Goal: Communication & Community: Connect with others

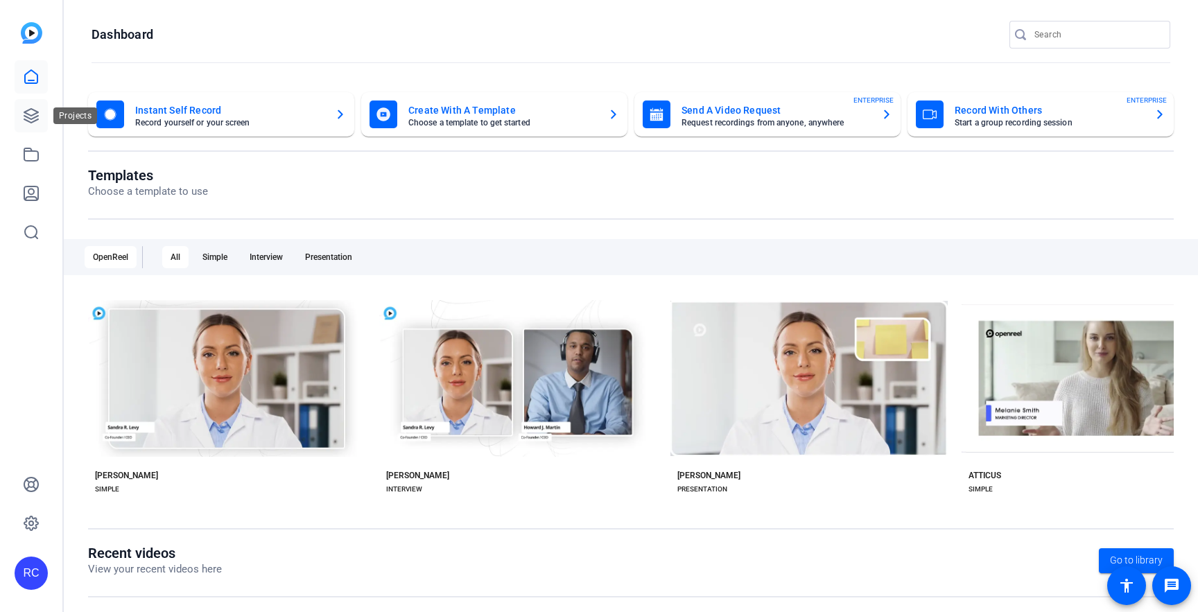
click at [35, 117] on icon at bounding box center [31, 116] width 14 height 14
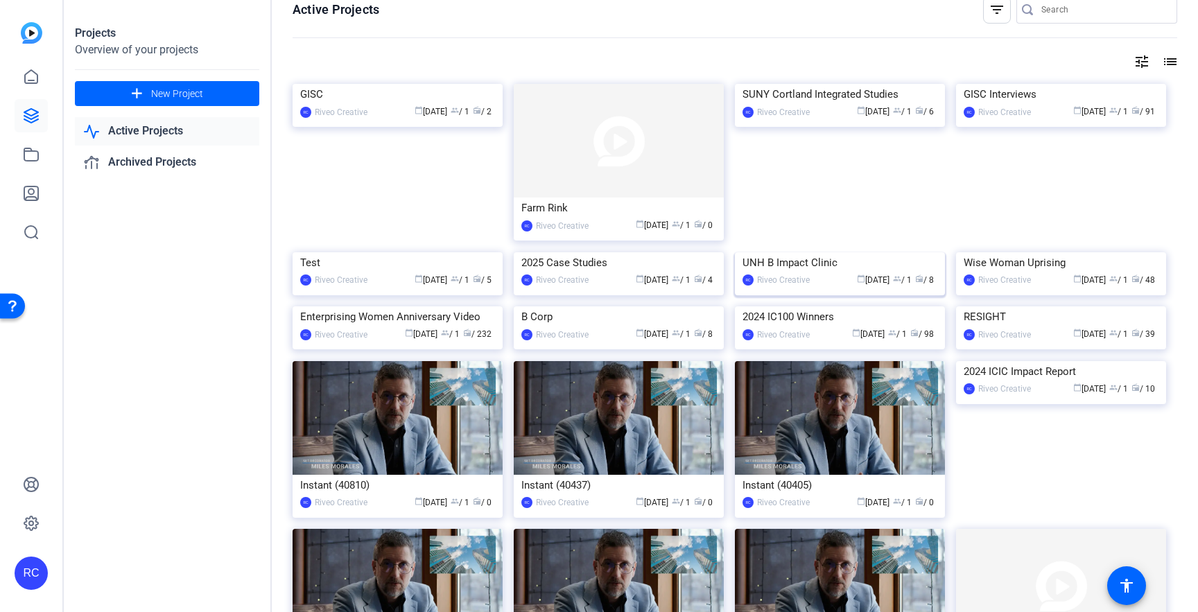
scroll to position [10, 0]
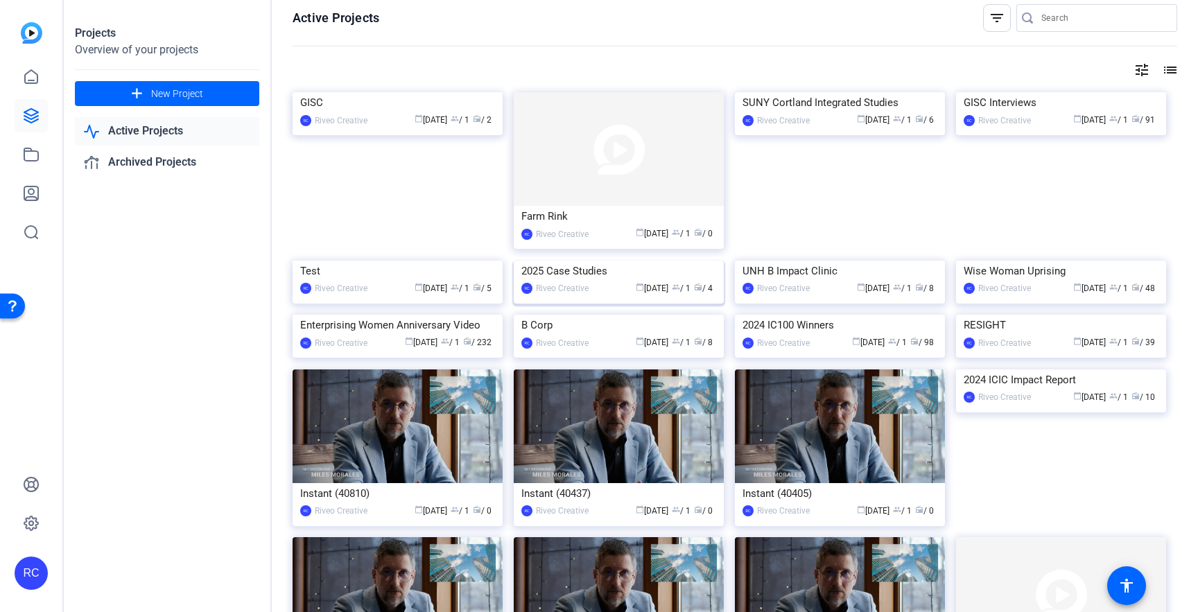
click at [654, 261] on img at bounding box center [619, 261] width 210 height 0
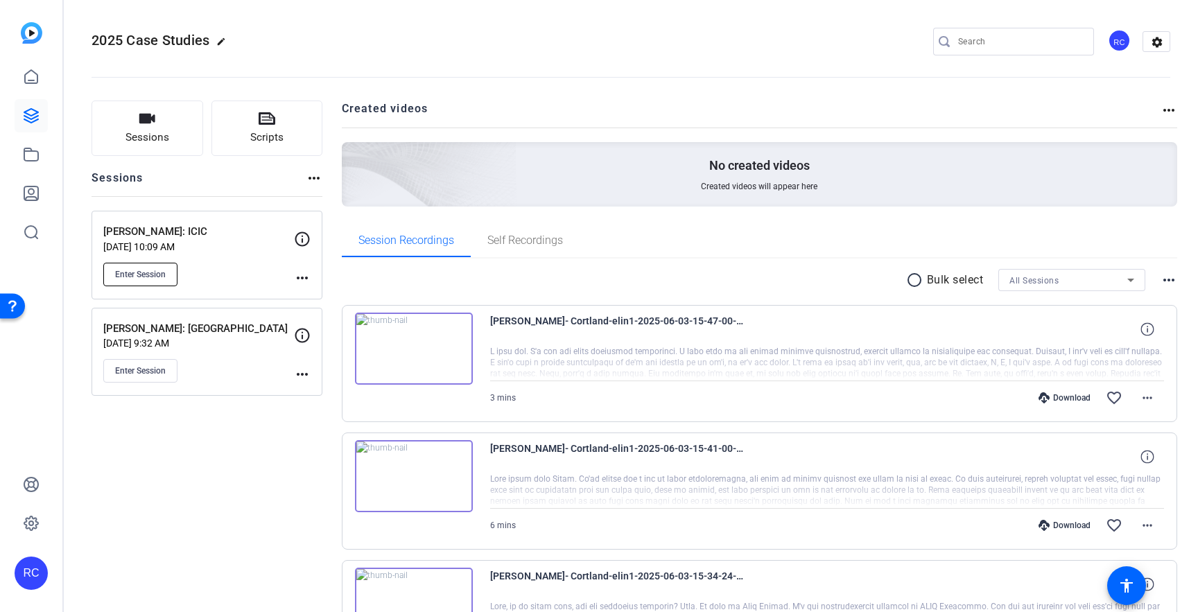
click at [159, 280] on button "Enter Session" at bounding box center [140, 275] width 74 height 24
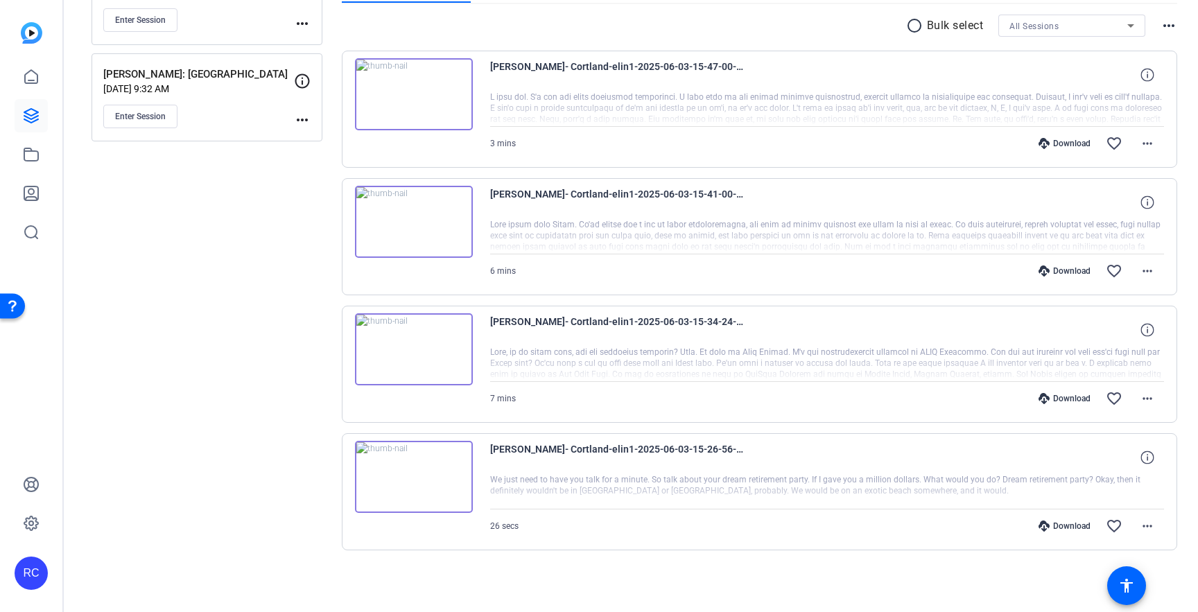
scroll to position [0, 0]
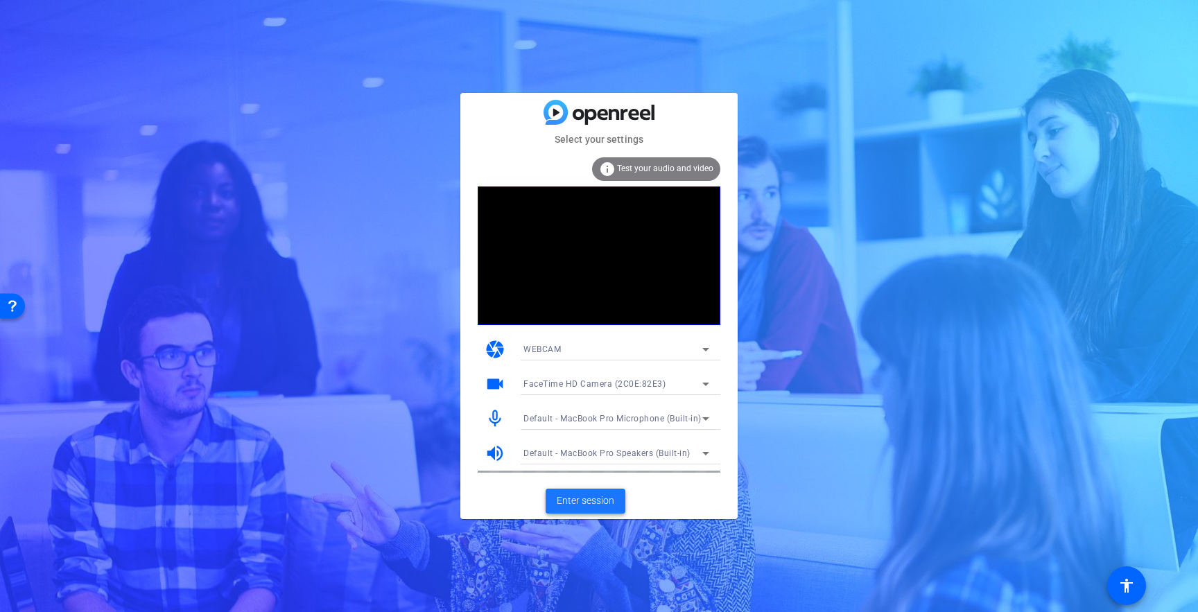
click at [588, 503] on span "Enter session" at bounding box center [586, 501] width 58 height 15
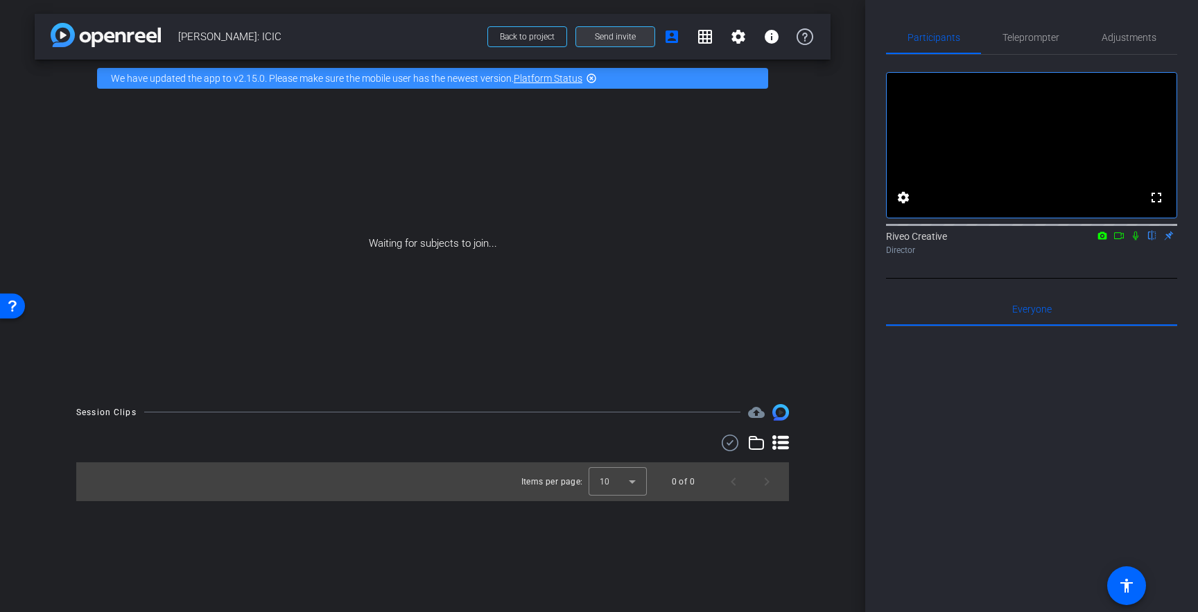
click at [584, 35] on span at bounding box center [615, 36] width 78 height 33
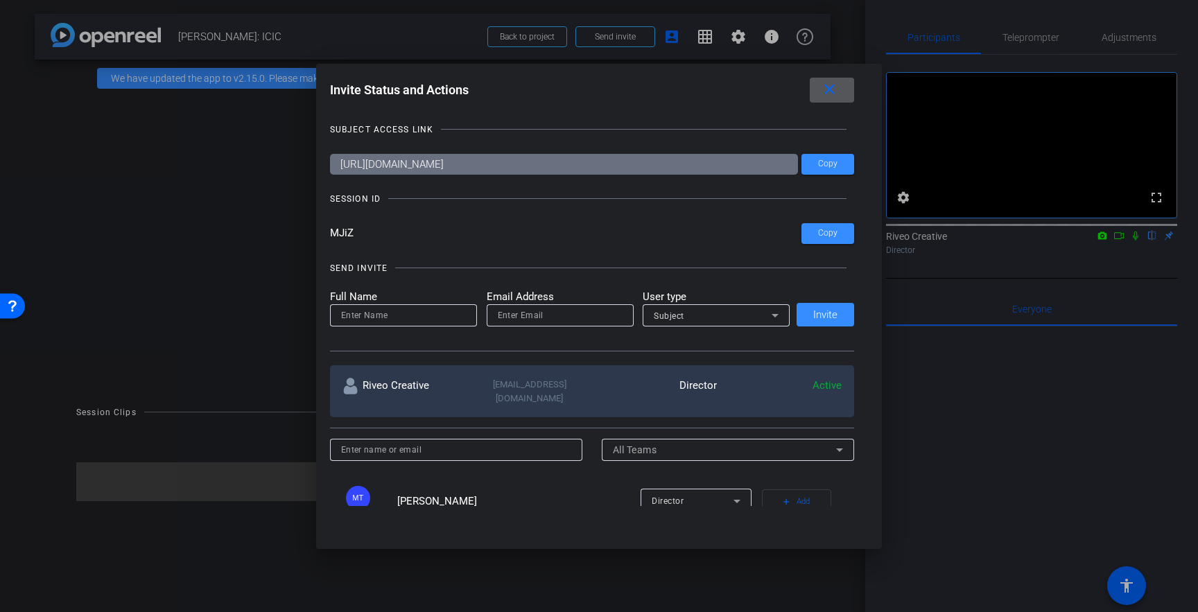
click at [374, 318] on input at bounding box center [403, 315] width 125 height 17
type input "[PERSON_NAME]"
type input "[PERSON_NAME][EMAIL_ADDRESS][DOMAIN_NAME]"
click at [742, 313] on div "Subject" at bounding box center [713, 315] width 118 height 17
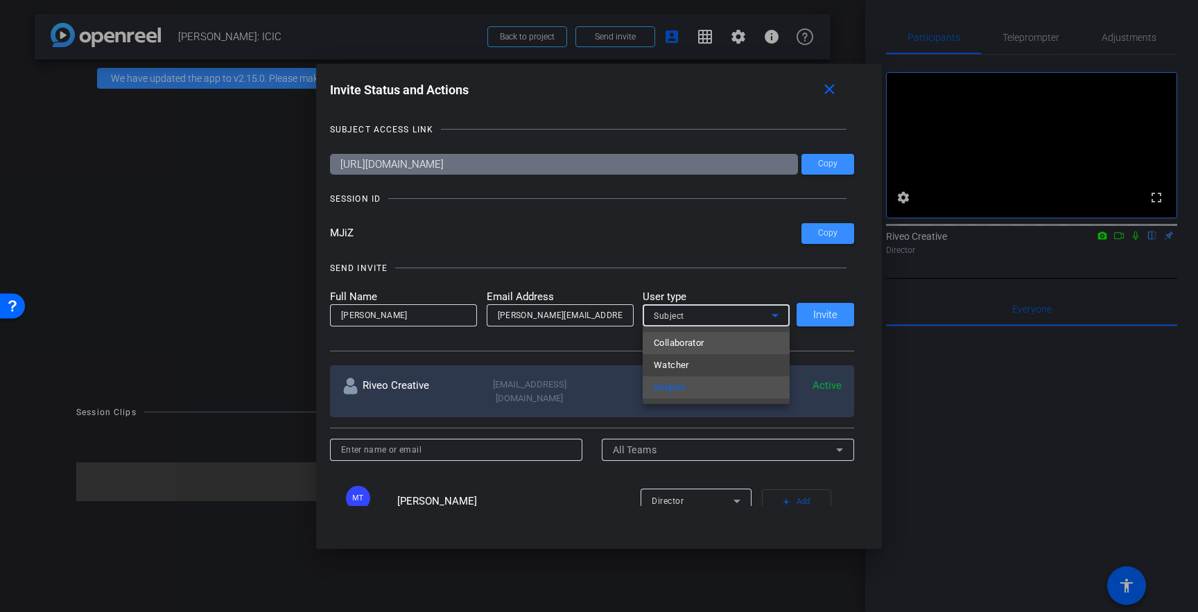
click at [720, 345] on mat-option "Collaborator" at bounding box center [716, 343] width 147 height 22
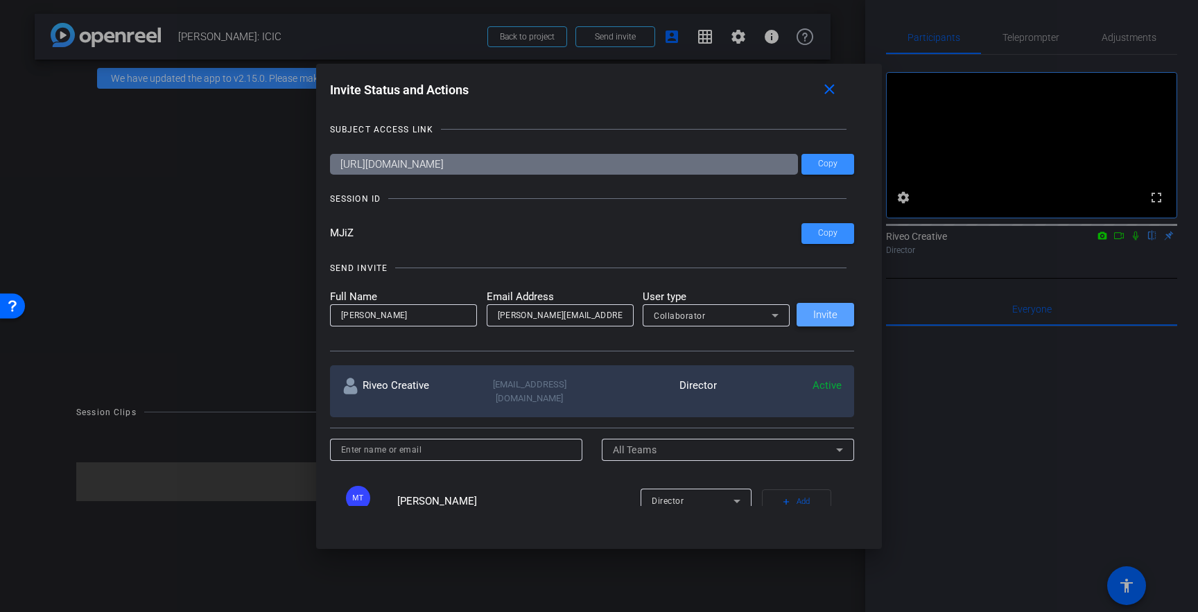
click at [826, 318] on span "Invite" at bounding box center [825, 315] width 24 height 10
